Goal: Check status: Check status

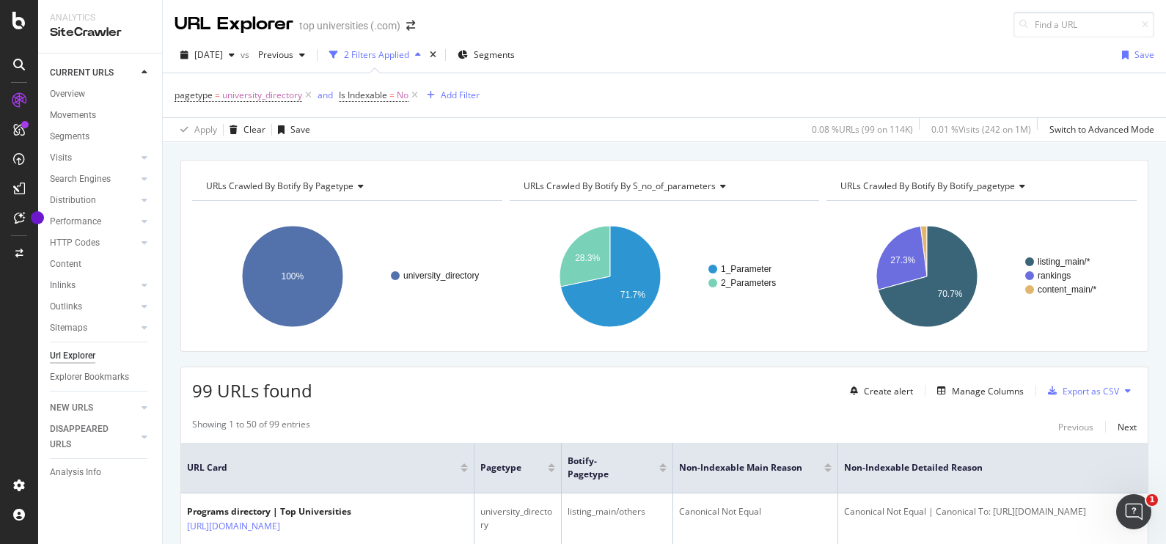
scroll to position [161, 0]
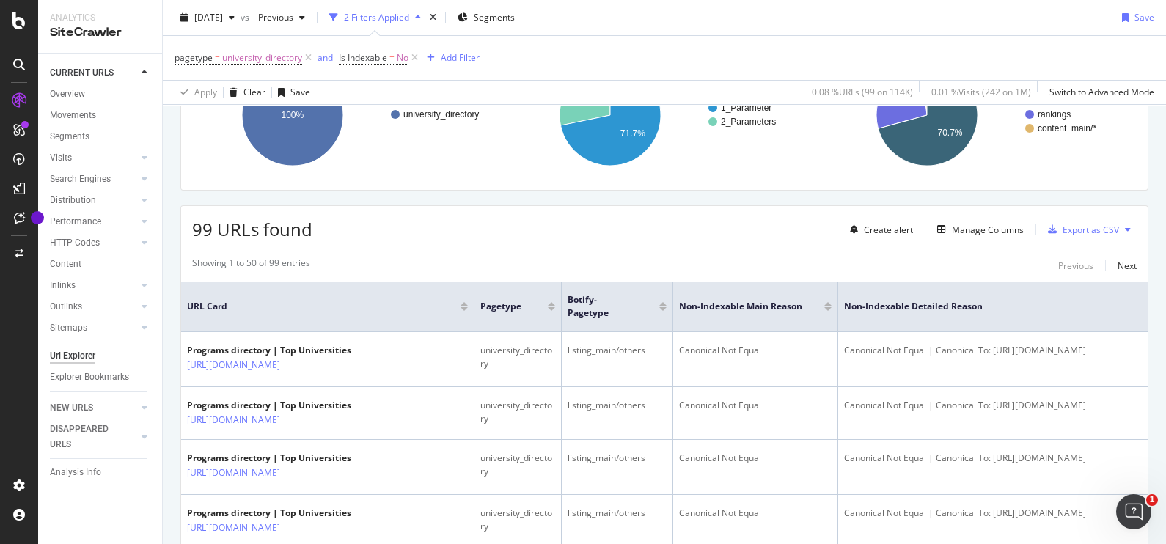
click at [241, 22] on div "[DATE]" at bounding box center [208, 18] width 66 height 22
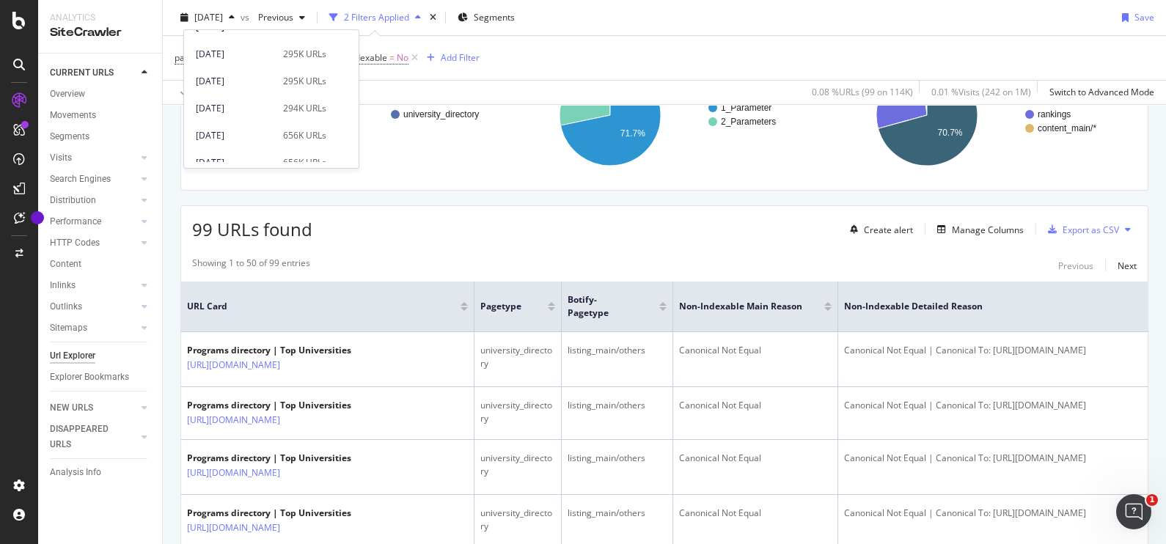
scroll to position [21, 0]
